Goal: Information Seeking & Learning: Check status

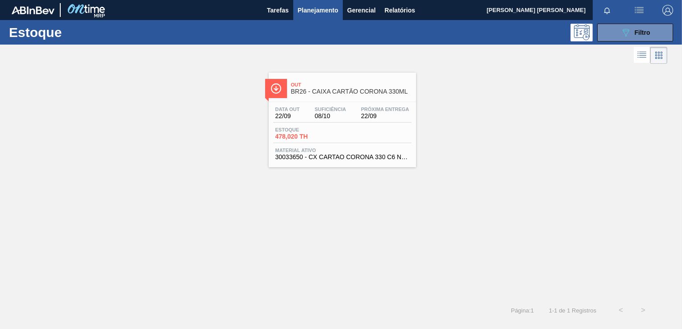
click at [617, 42] on div "Estoque 089F7B8B-B2A5-4AFE-B5C0-19BA573D28AC Filtro" at bounding box center [341, 32] width 682 height 25
click at [621, 35] on icon "089F7B8B-B2A5-4AFE-B5C0-19BA573D28AC" at bounding box center [625, 32] width 11 height 11
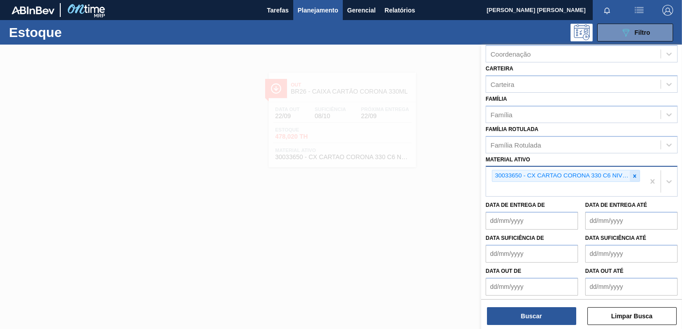
click at [633, 174] on icon at bounding box center [634, 175] width 3 height 3
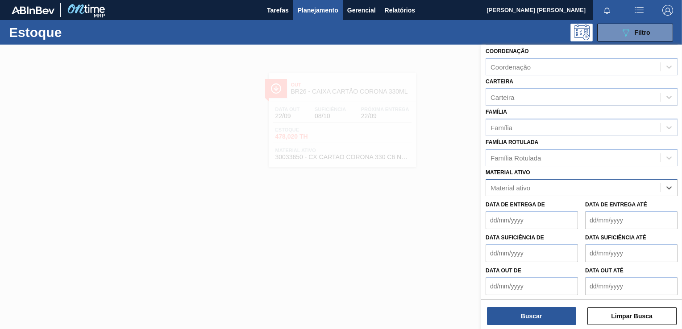
paste ativo "20002735"
type ativo "20002735"
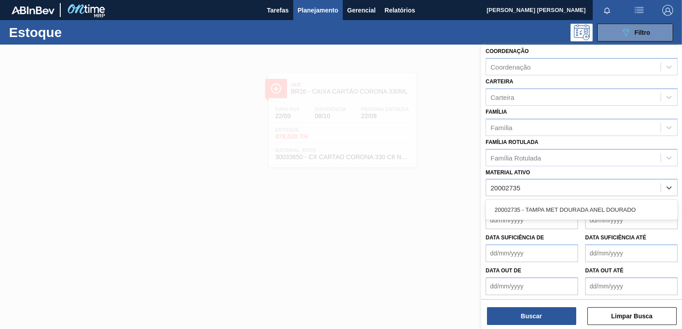
click at [525, 208] on div "20002735 - TAMPA MET DOURADA ANEL DOURADO" at bounding box center [581, 210] width 192 height 17
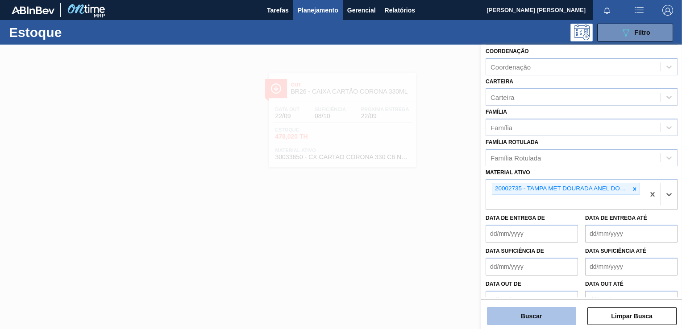
scroll to position [108, 0]
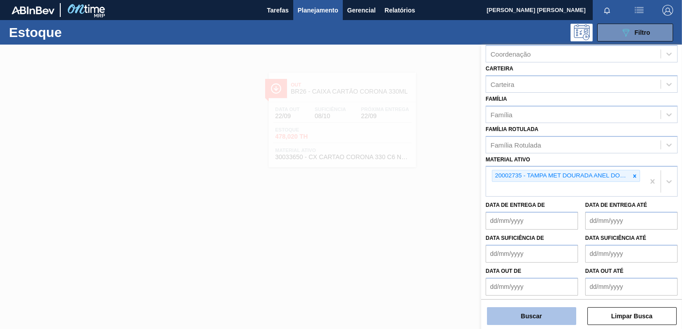
click at [501, 312] on button "Buscar" at bounding box center [531, 316] width 89 height 18
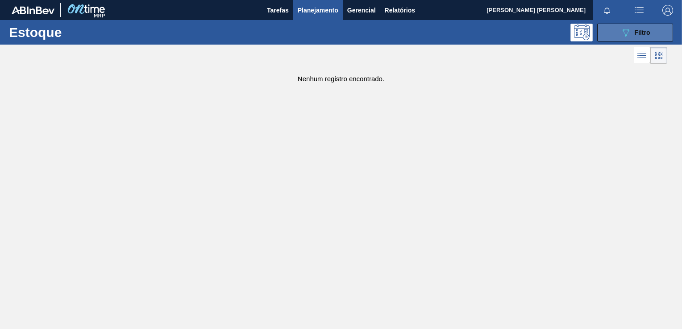
click at [625, 30] on icon "089F7B8B-B2A5-4AFE-B5C0-19BA573D28AC" at bounding box center [625, 32] width 11 height 11
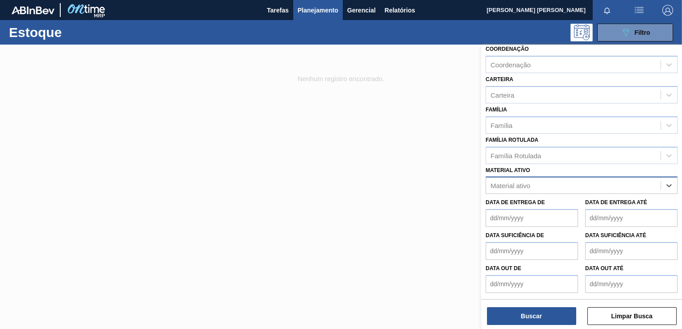
scroll to position [95, 0]
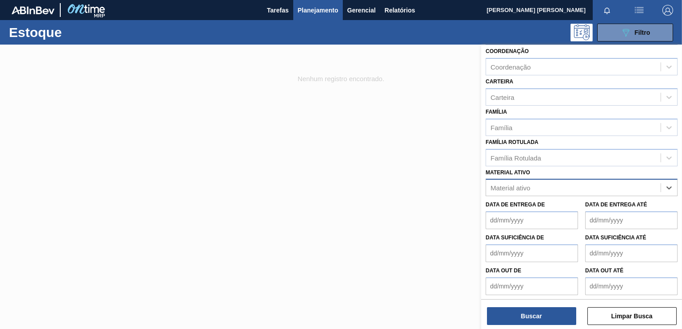
paste ativo "20002735"
type ativo "20002735"
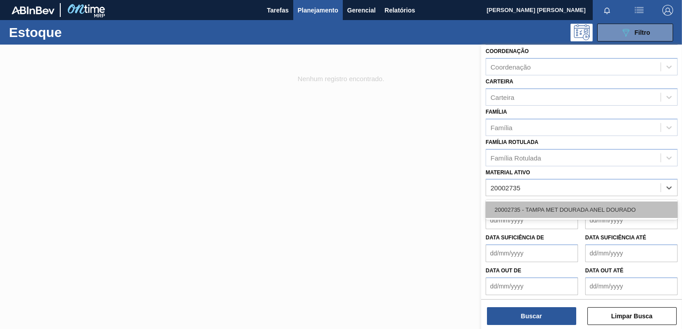
click at [548, 208] on div "20002735 - TAMPA MET DOURADA ANEL DOURADO" at bounding box center [581, 210] width 192 height 17
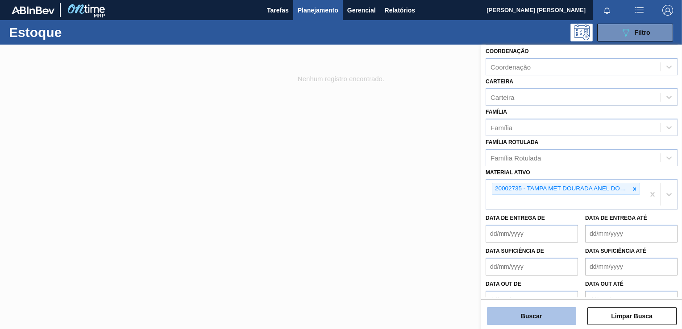
click at [525, 314] on button "Buscar" at bounding box center [531, 316] width 89 height 18
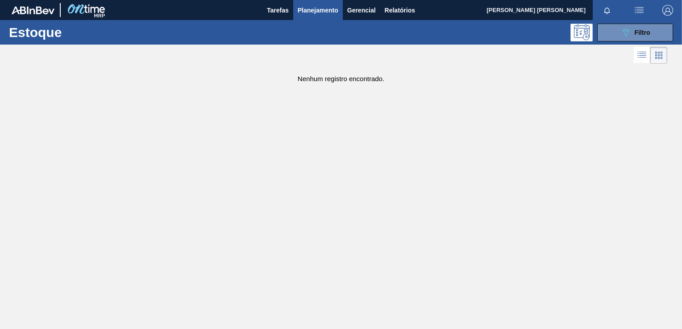
click at [303, 8] on span "Planejamento" at bounding box center [318, 10] width 41 height 11
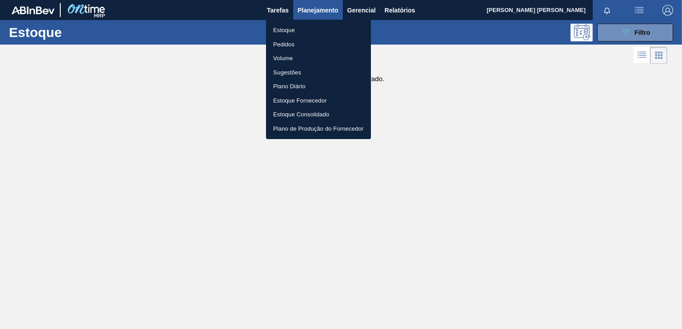
click at [299, 26] on li "Estoque" at bounding box center [318, 30] width 105 height 14
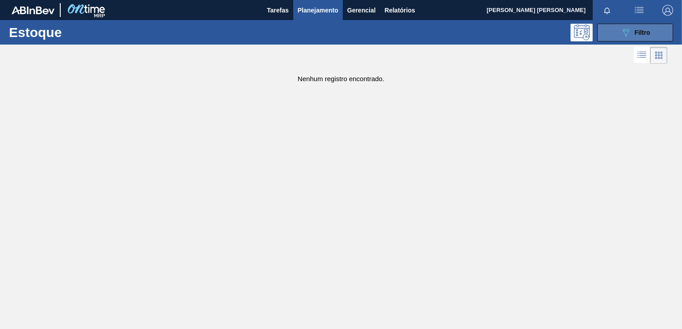
click at [638, 27] on div "089F7B8B-B2A5-4AFE-B5C0-19BA573D28AC Filtro" at bounding box center [635, 32] width 30 height 11
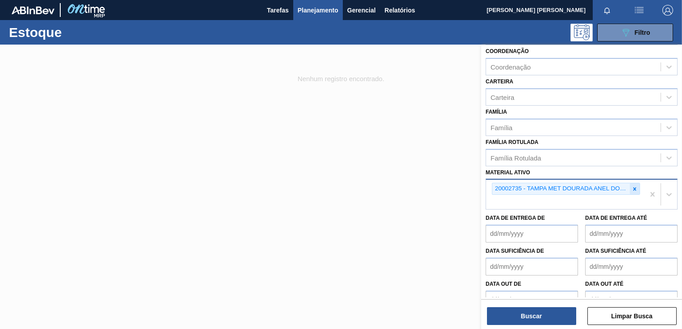
click at [634, 188] on icon at bounding box center [634, 188] width 3 height 3
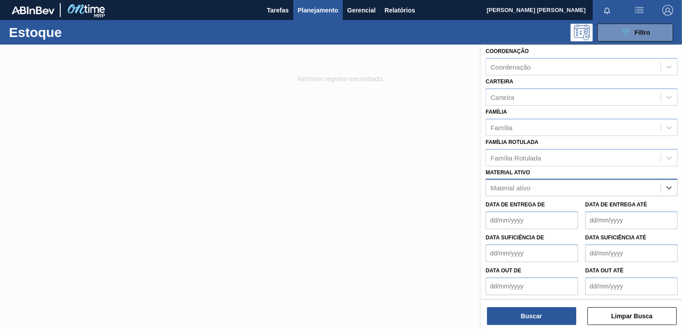
paste ativo "20002735"
type ativo "20002735"
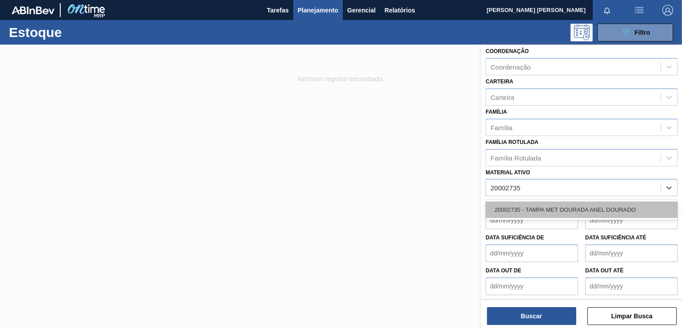
click at [568, 207] on div "20002735 - TAMPA MET DOURADA ANEL DOURADO" at bounding box center [581, 210] width 192 height 17
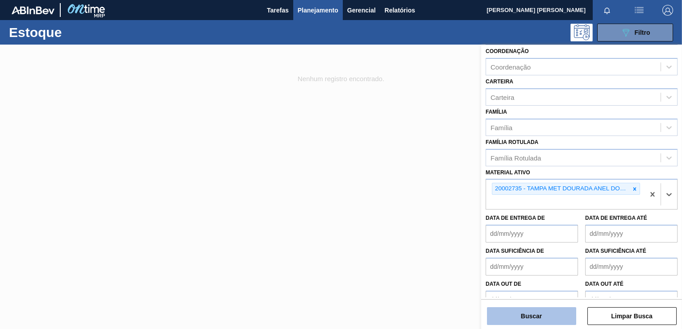
click at [547, 316] on button "Buscar" at bounding box center [531, 316] width 89 height 18
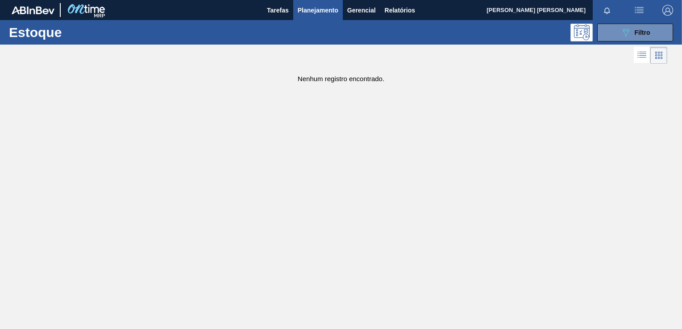
click at [670, 9] on img "button" at bounding box center [667, 10] width 11 height 11
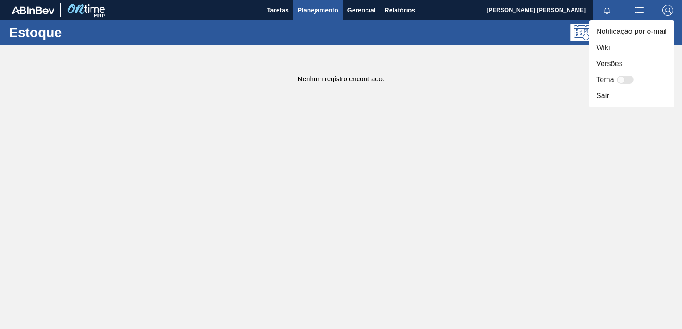
click at [600, 99] on li "Sair" at bounding box center [631, 96] width 85 height 16
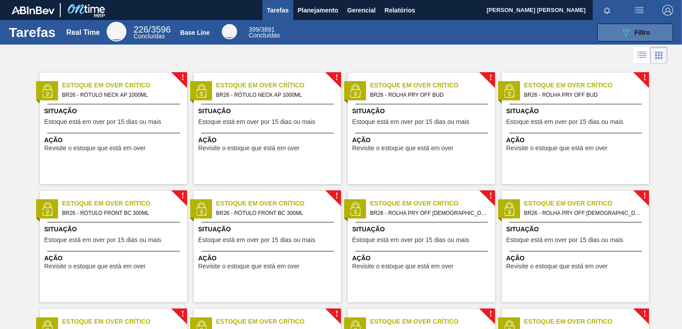
click at [634, 29] on span "Filtro" at bounding box center [642, 32] width 16 height 7
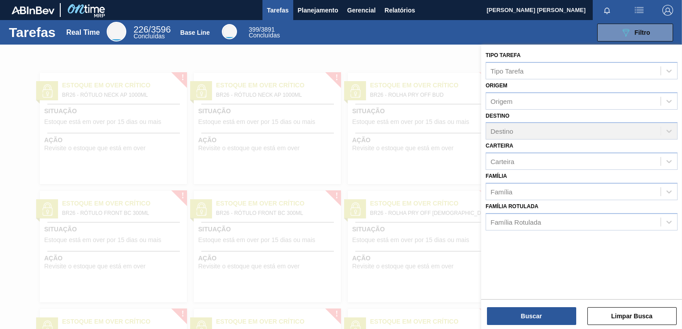
click at [294, 75] on div at bounding box center [341, 209] width 682 height 329
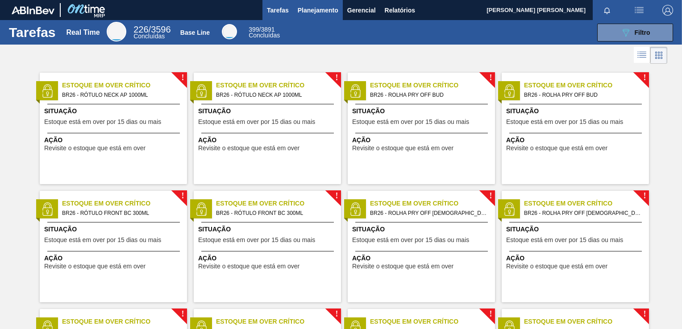
click at [323, 16] on button "Planejamento" at bounding box center [318, 10] width 50 height 20
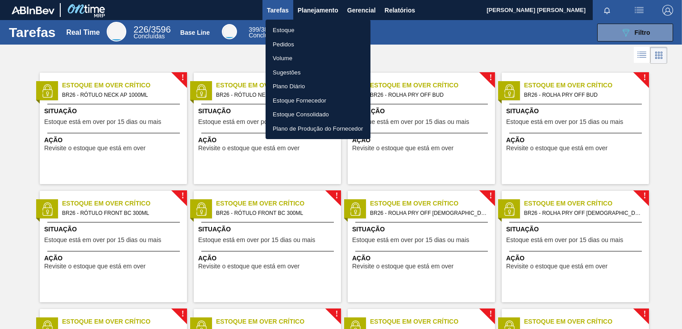
click at [291, 30] on li "Estoque" at bounding box center [317, 30] width 105 height 14
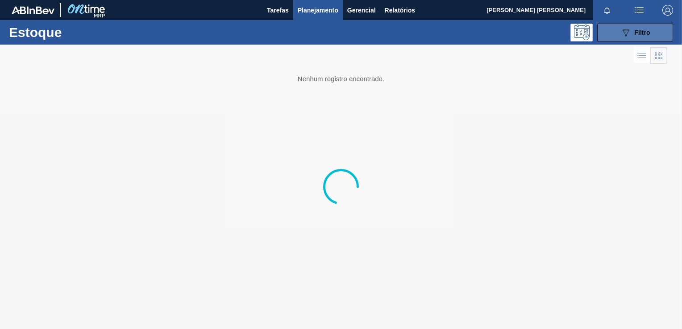
click at [632, 40] on button "089F7B8B-B2A5-4AFE-B5C0-19BA573D28AC Filtro" at bounding box center [635, 33] width 76 height 18
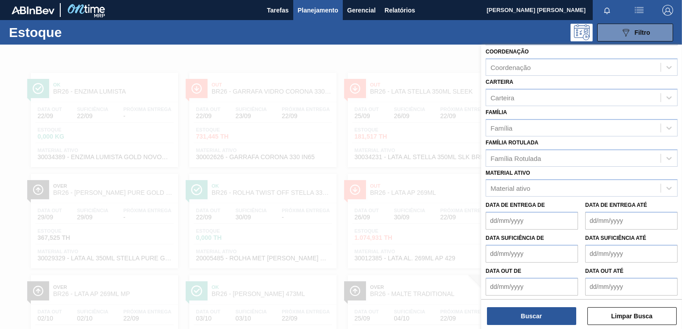
scroll to position [95, 0]
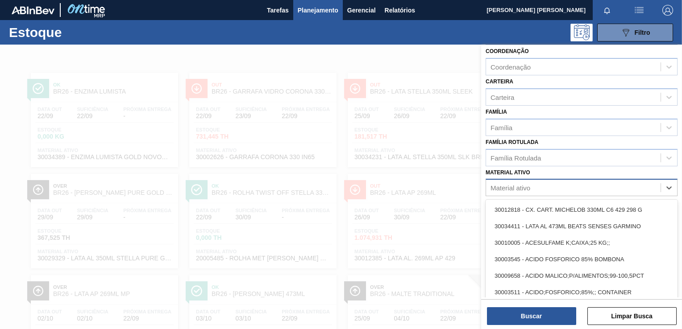
click at [535, 186] on div "Material ativo" at bounding box center [573, 188] width 174 height 13
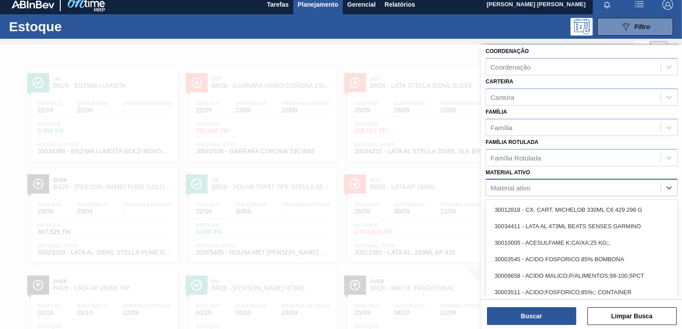
paste ativo "20002735"
type ativo "20002735"
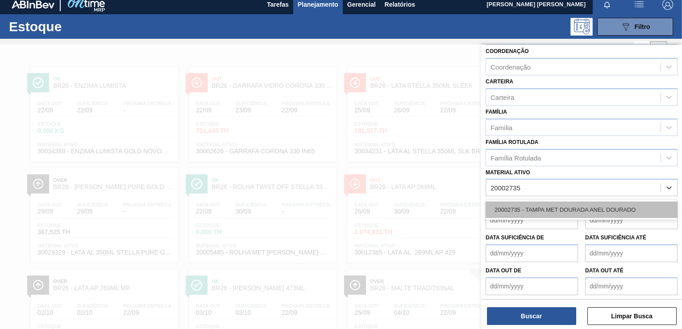
click at [525, 214] on div "20002735 - TAMPA MET DOURADA ANEL DOURADO" at bounding box center [581, 210] width 192 height 17
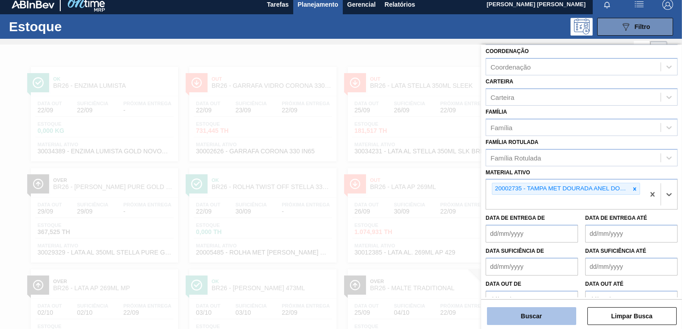
click at [517, 311] on button "Buscar" at bounding box center [531, 316] width 89 height 18
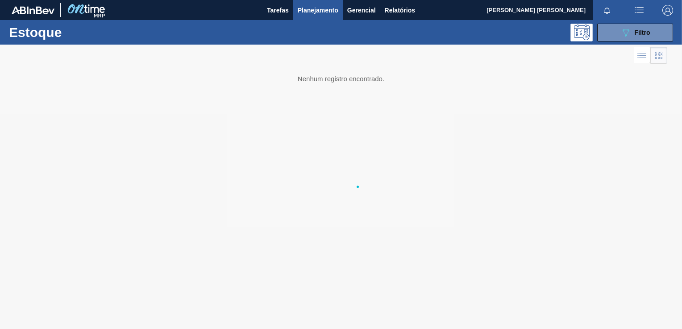
scroll to position [0, 0]
click at [617, 26] on button "089F7B8B-B2A5-4AFE-B5C0-19BA573D28AC Filtro" at bounding box center [635, 33] width 76 height 18
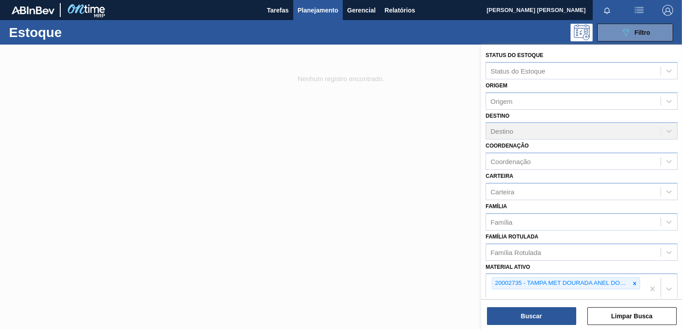
click at [424, 158] on div at bounding box center [341, 209] width 682 height 329
